Goal: Download file/media

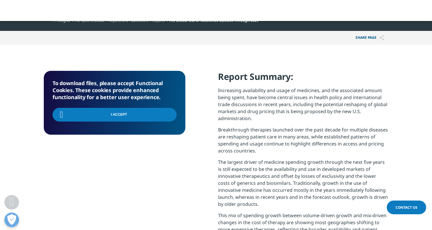
scroll to position [235, 344]
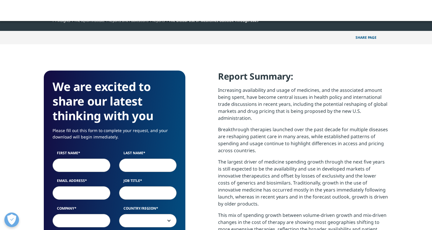
scroll to position [322, 344]
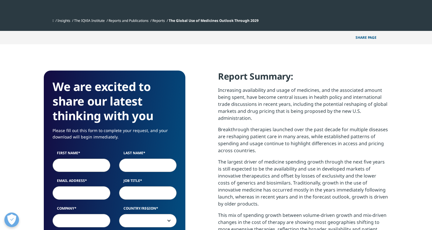
click at [88, 164] on input "First Name" at bounding box center [82, 165] width 58 height 13
type input "[PERSON_NAME]"
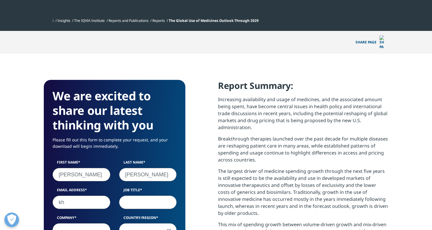
type input "k"
type input "[PERSON_NAME][EMAIL_ADDRESS][PERSON_NAME][DOMAIN_NAME]"
type input "CCO"
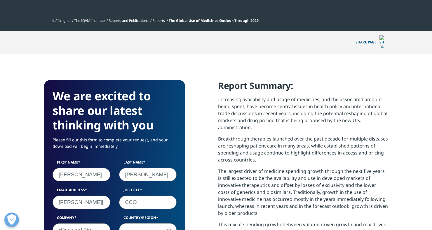
type input "Windward Bio"
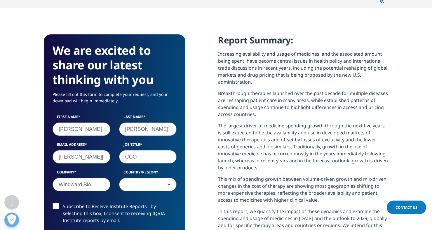
scroll to position [240, 0]
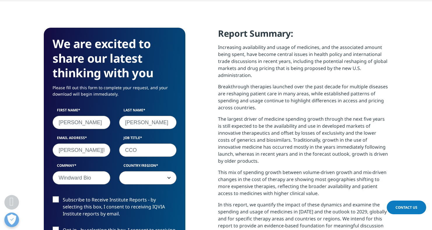
click at [161, 172] on span at bounding box center [147, 178] width 57 height 13
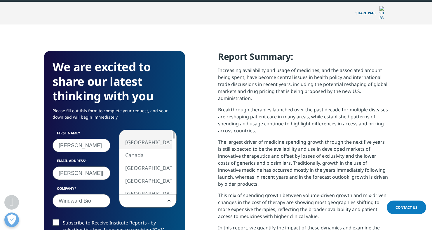
scroll to position [248, 0]
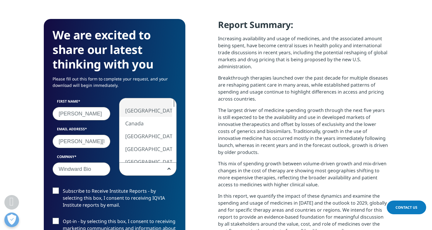
select select "[GEOGRAPHIC_DATA]"
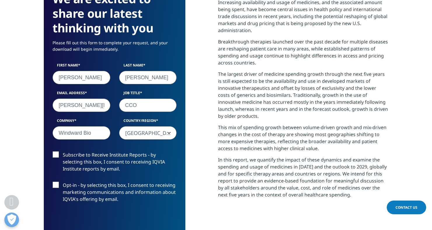
scroll to position [285, 0]
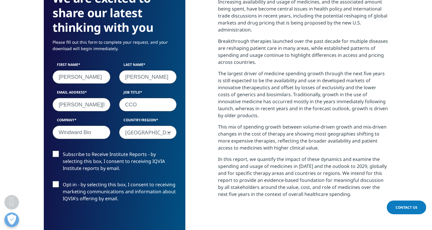
click at [56, 151] on label "Subscribe to Receive Institute Reports - by selecting this box, I consent to re…" at bounding box center [115, 163] width 124 height 24
click at [63, 151] on input "Subscribe to Receive Institute Reports - by selecting this box, I consent to re…" at bounding box center [63, 151] width 0 height 0
click at [57, 181] on label "Opt-in - by selecting this box, I consent to receiving marketing communications…" at bounding box center [115, 193] width 124 height 24
click at [63, 181] on input "Opt-in - by selecting this box, I consent to receiving marketing communications…" at bounding box center [63, 181] width 0 height 0
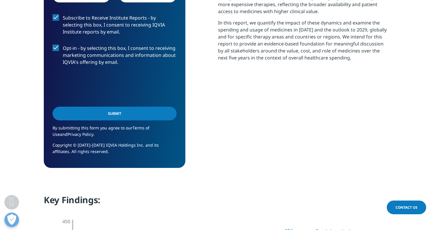
click at [114, 107] on input "Submit" at bounding box center [115, 114] width 124 height 14
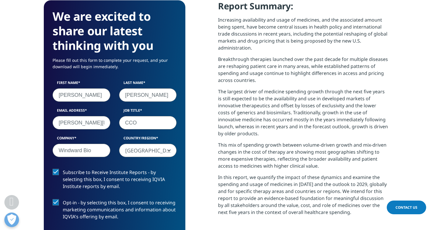
scroll to position [3, 3]
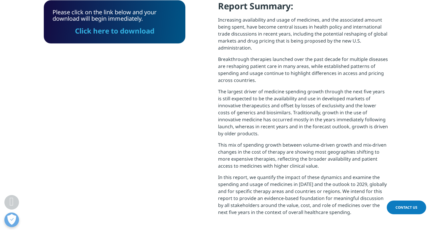
click at [121, 26] on link "Click here to download" at bounding box center [114, 31] width 79 height 10
